Goal: Transaction & Acquisition: Purchase product/service

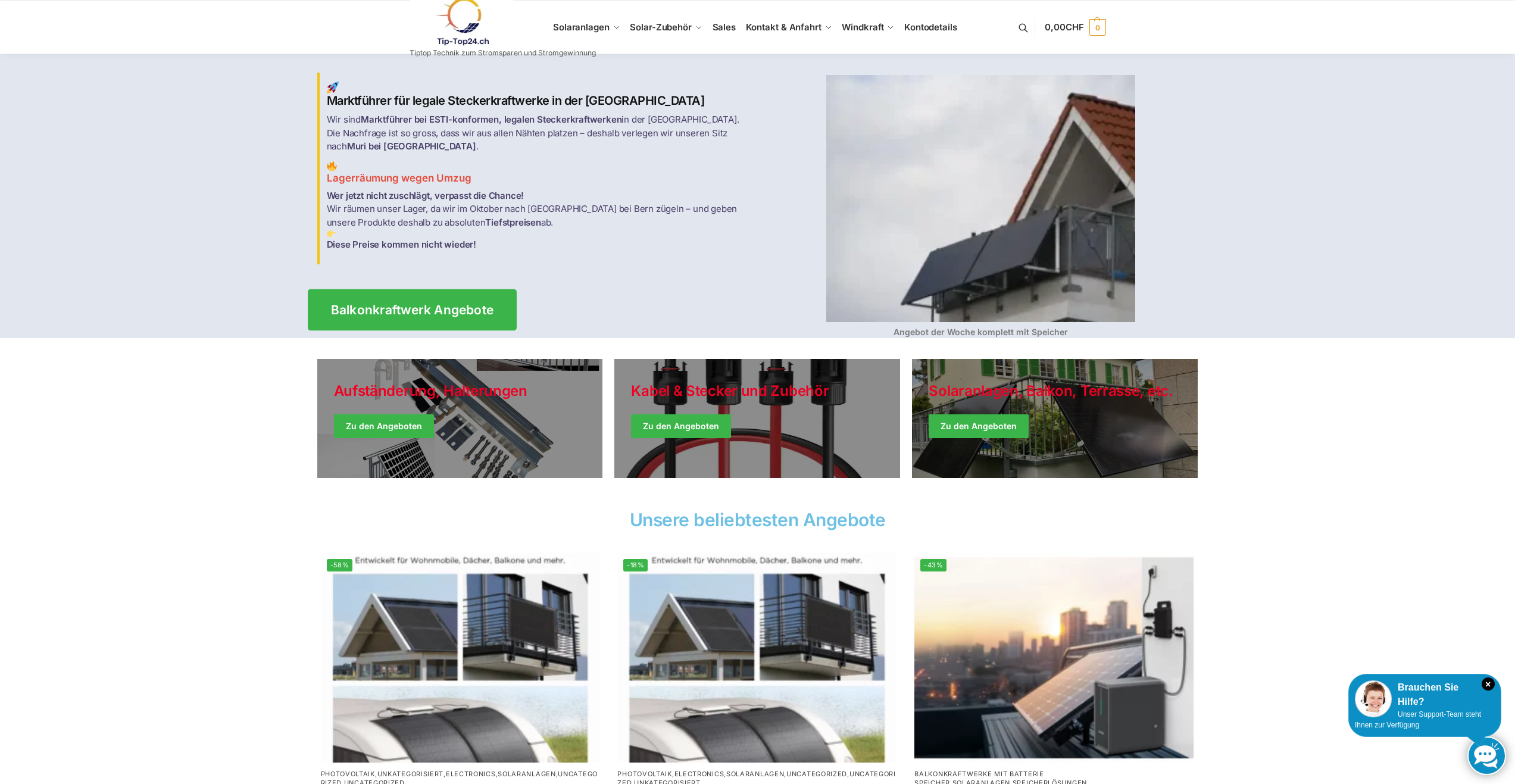
click at [426, 304] on span "Balkonkraftwerk Angebote" at bounding box center [412, 310] width 163 height 12
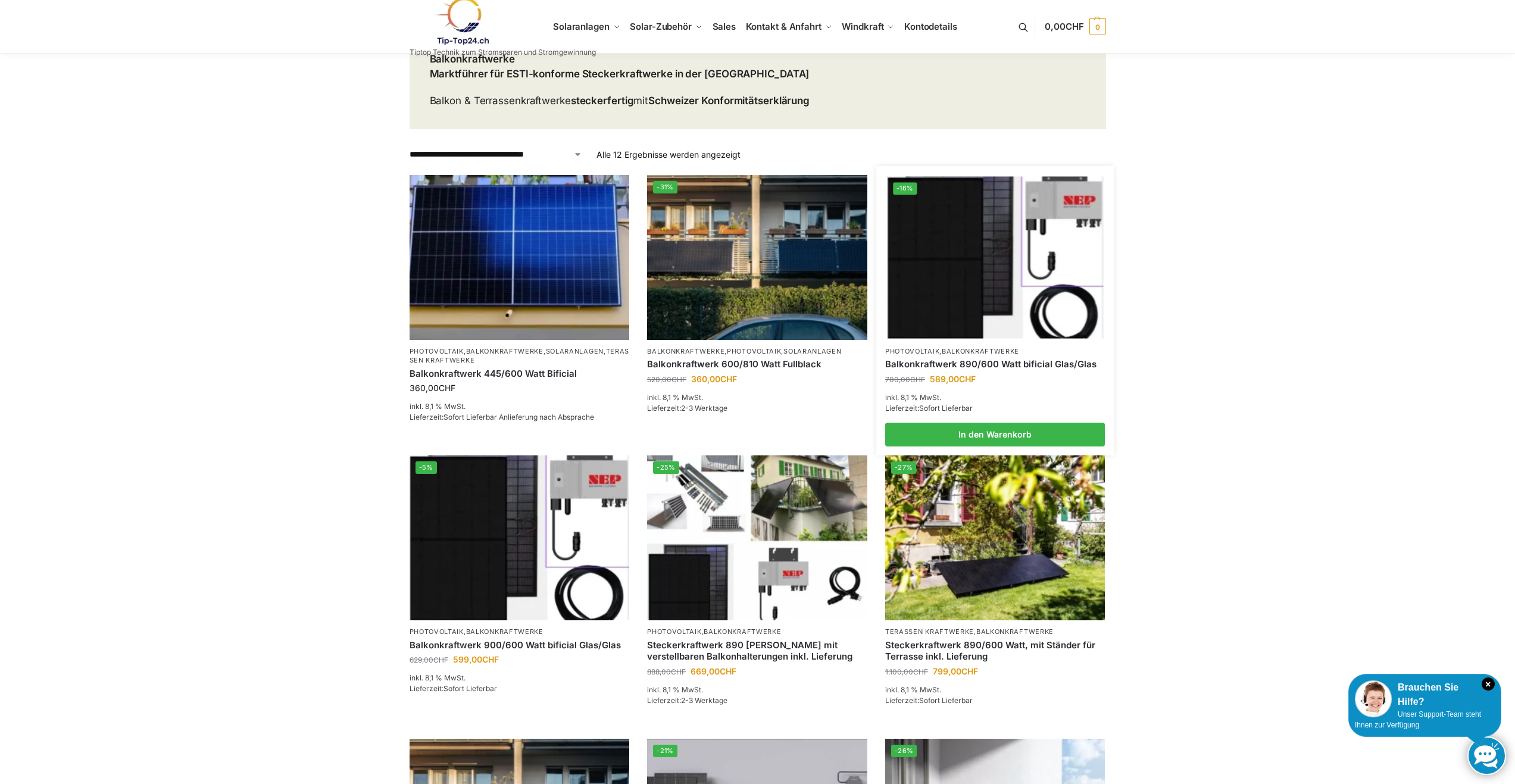
scroll to position [119, 0]
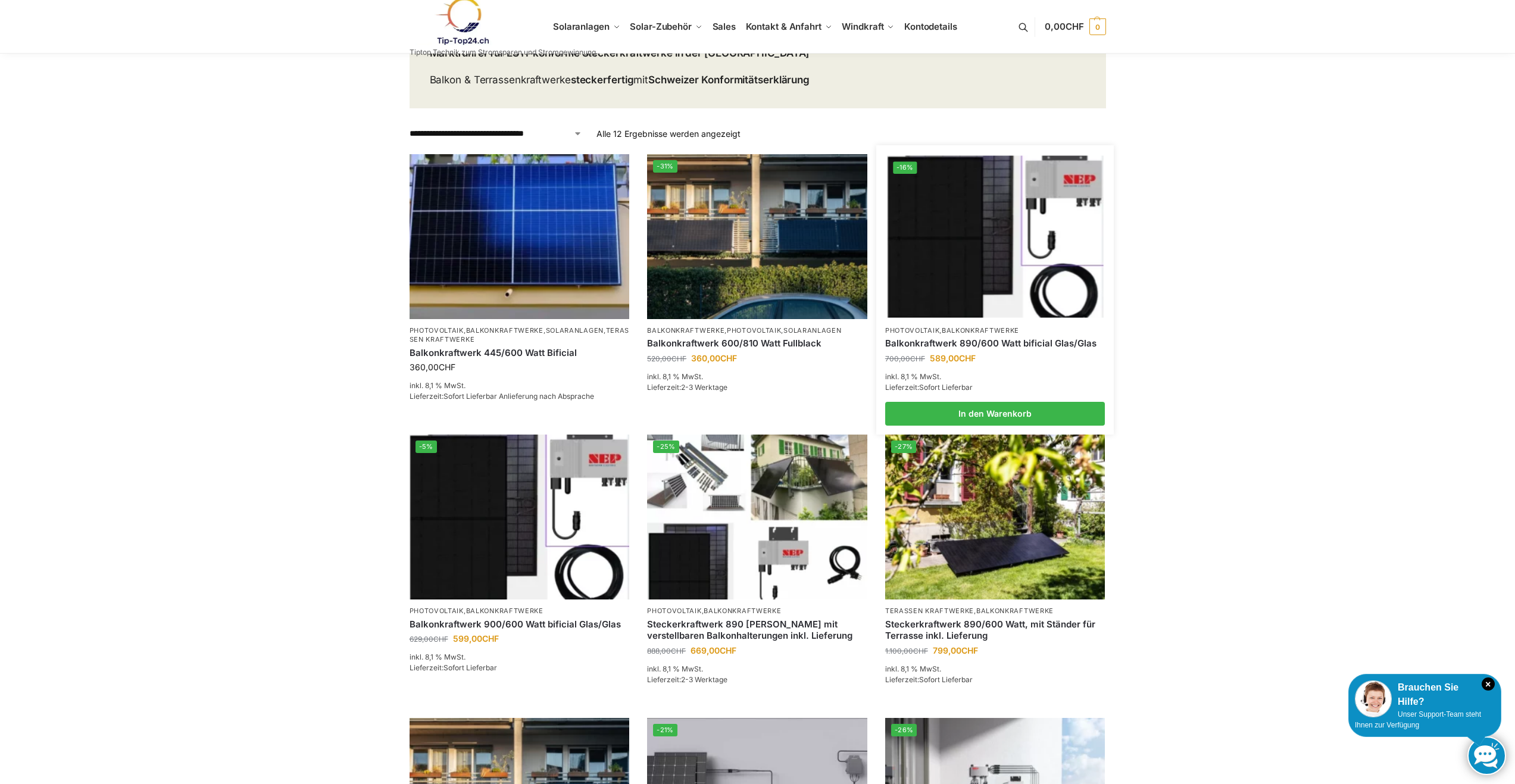
click at [978, 289] on img at bounding box center [995, 236] width 216 height 162
